Goal: Check status: Check status

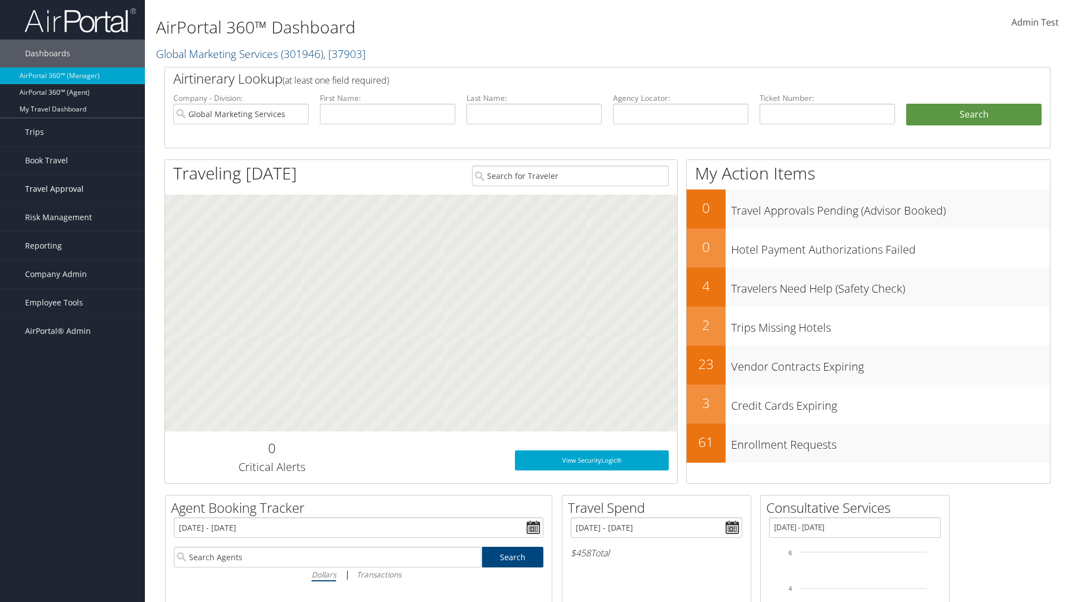
click at [72, 189] on span "Travel Approval" at bounding box center [54, 189] width 59 height 28
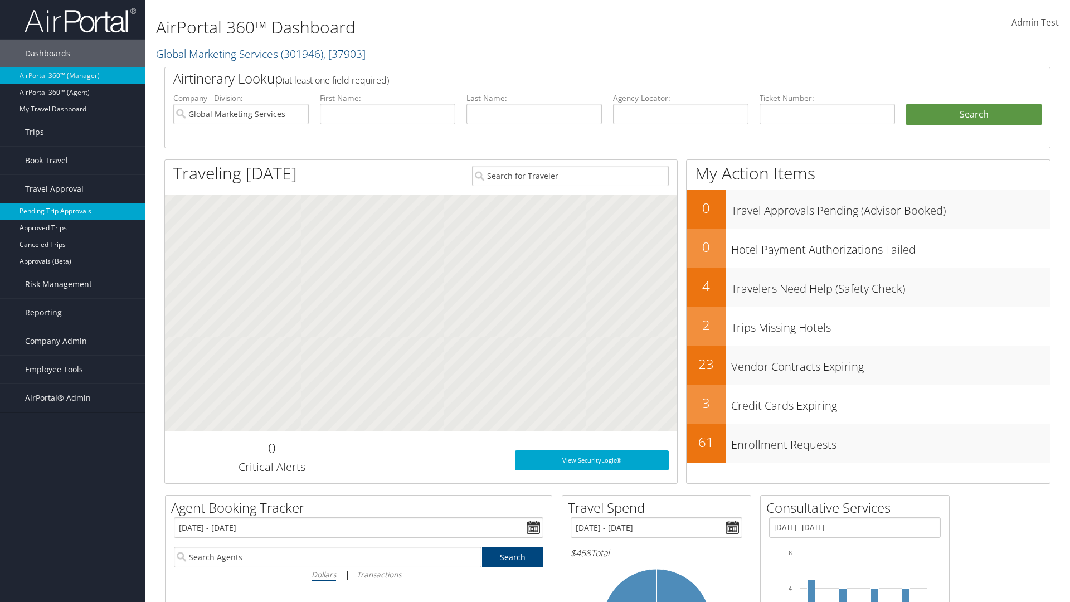
click at [72, 211] on link "Pending Trip Approvals" at bounding box center [72, 211] width 145 height 17
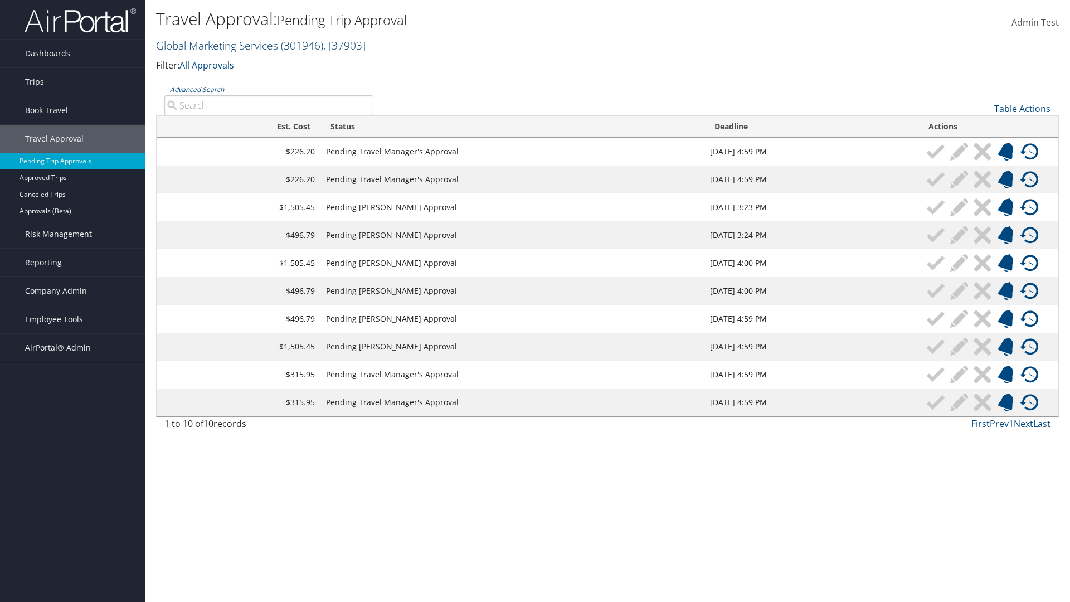
click at [216, 45] on link "Global Marketing Services ( 301946 ) , [ 37903 ]" at bounding box center [261, 45] width 210 height 15
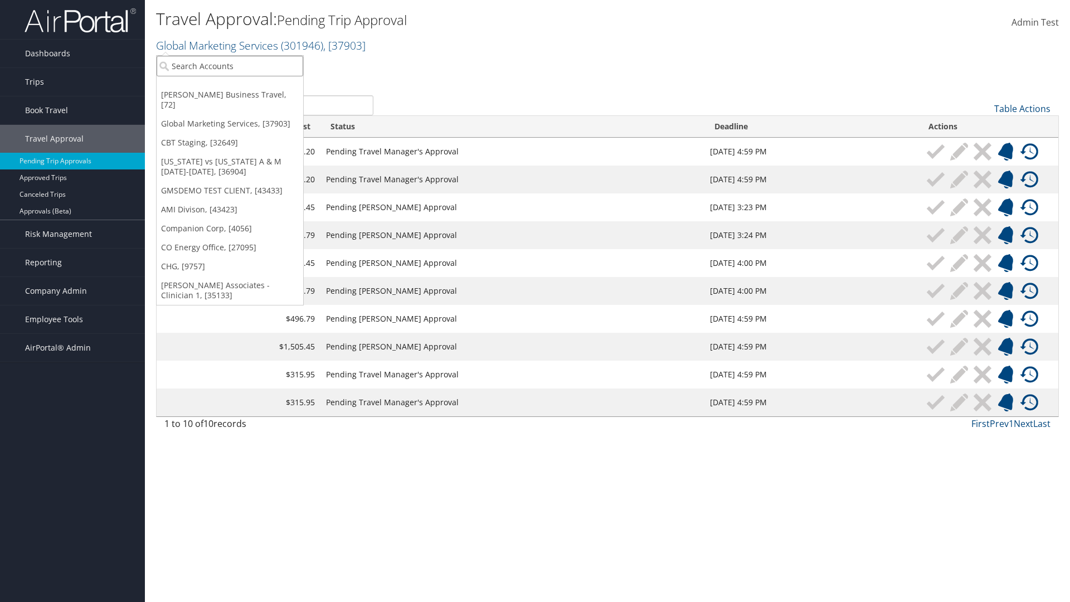
click at [230, 66] on input "search" at bounding box center [230, 66] width 147 height 21
type input "Global Marketing Services"
click at [240, 96] on div "Account" at bounding box center [241, 96] width 180 height 10
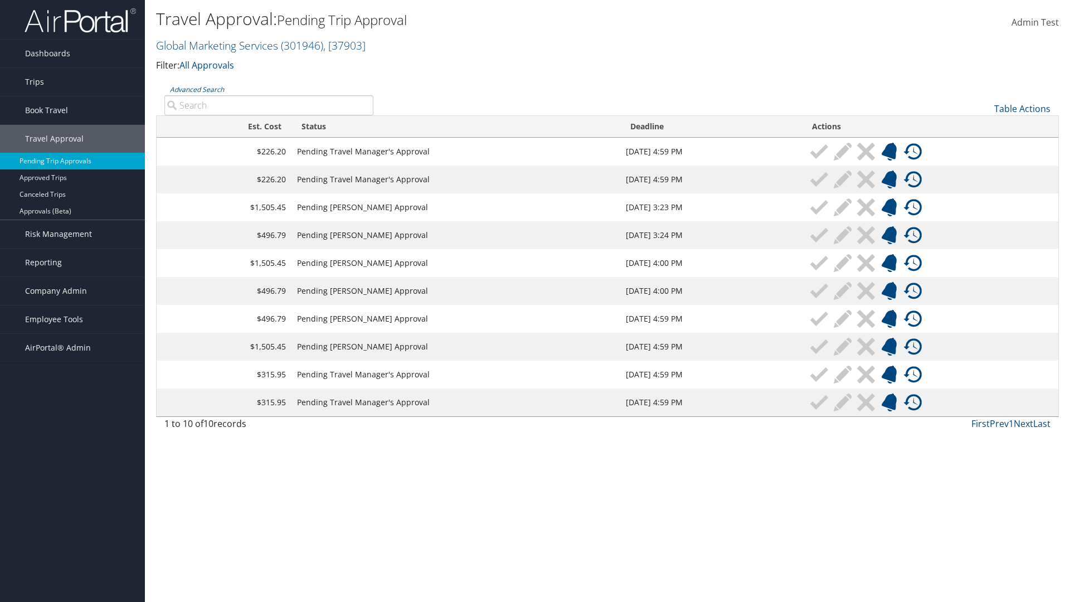
type input "Denver"
